Goal: Entertainment & Leisure: Consume media (video, audio)

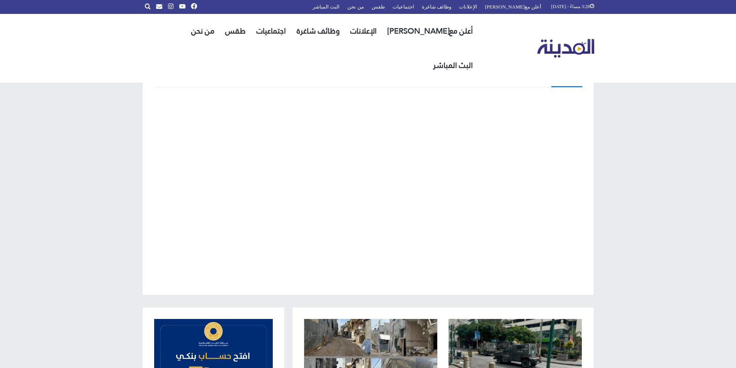
drag, startPoint x: 354, startPoint y: 99, endPoint x: 623, endPoint y: 158, distance: 274.8
click at [623, 158] on div "البث المباشر" at bounding box center [368, 177] width 736 height 259
drag, startPoint x: 534, startPoint y: 155, endPoint x: 580, endPoint y: 186, distance: 55.7
click at [580, 186] on div at bounding box center [368, 189] width 428 height 189
click at [170, 205] on div at bounding box center [368, 189] width 428 height 189
